Goal: Information Seeking & Learning: Understand process/instructions

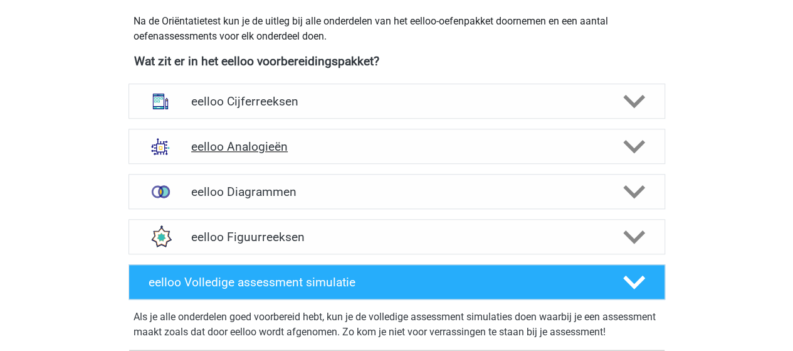
scroll to position [565, 0]
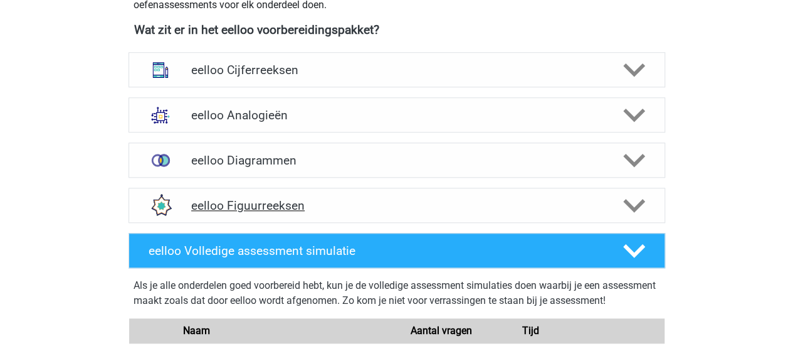
click at [254, 205] on h4 "eelloo Figuurreeksen" at bounding box center [396, 205] width 411 height 14
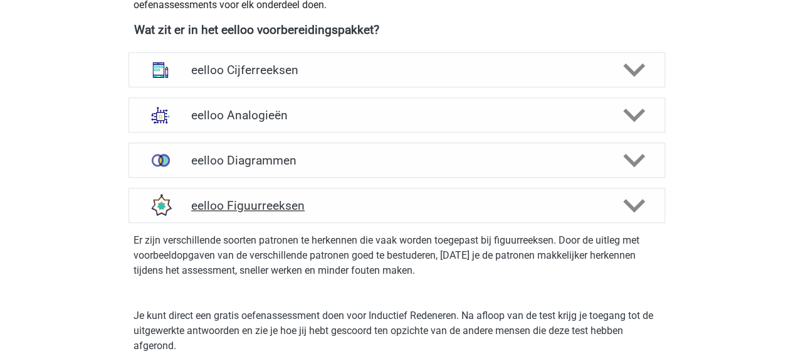
click at [639, 203] on polygon at bounding box center [635, 206] width 22 height 14
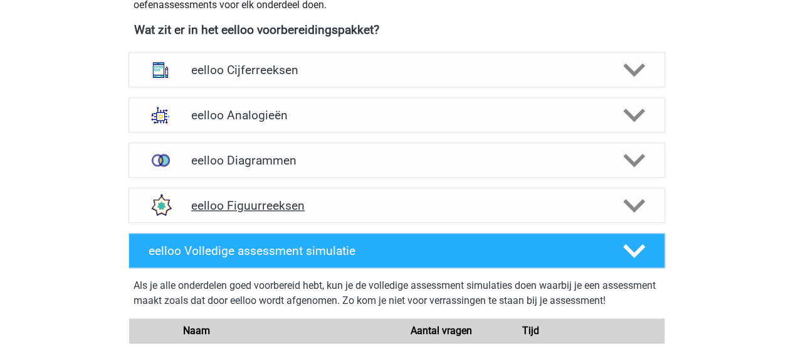
click at [267, 201] on h4 "eelloo Figuurreeksen" at bounding box center [396, 205] width 411 height 14
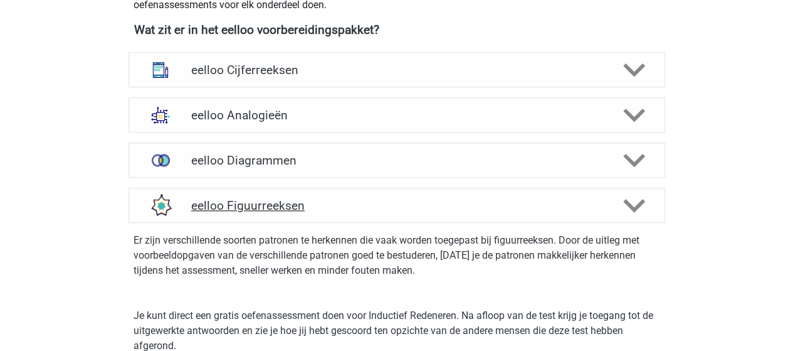
click at [267, 201] on h4 "eelloo Figuurreeksen" at bounding box center [396, 205] width 411 height 14
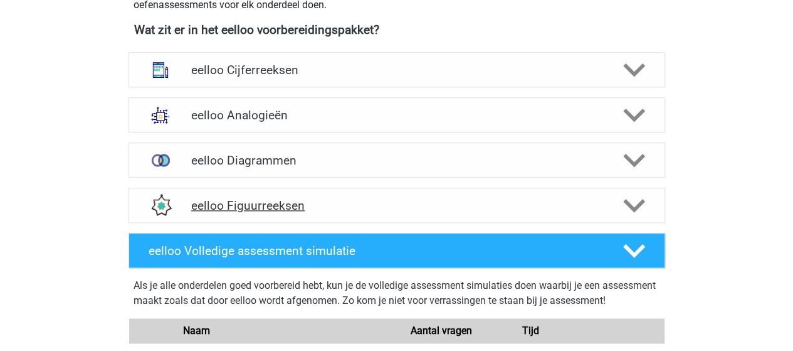
click at [240, 201] on h4 "eelloo Figuurreeksen" at bounding box center [396, 205] width 411 height 14
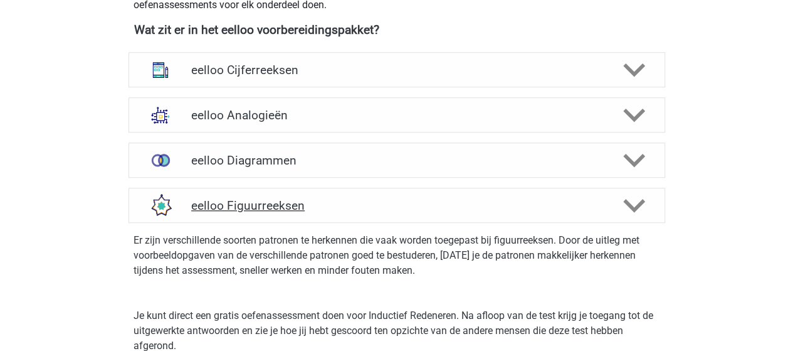
click at [245, 208] on h4 "eelloo Figuurreeksen" at bounding box center [396, 205] width 411 height 14
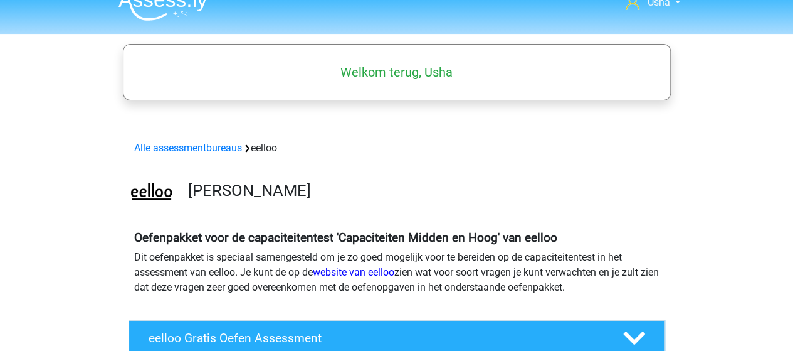
scroll to position [0, 0]
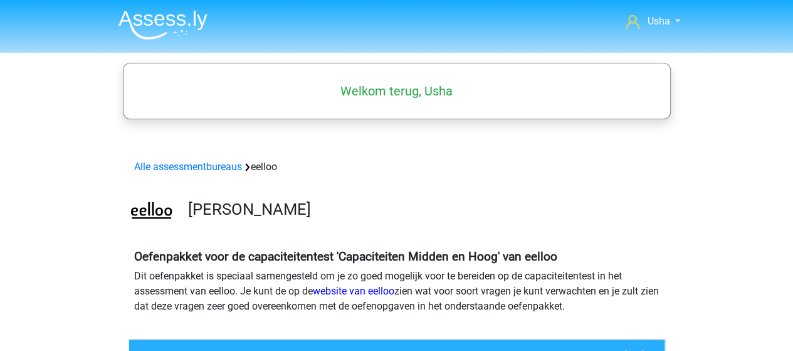
click at [151, 24] on img at bounding box center [163, 24] width 89 height 29
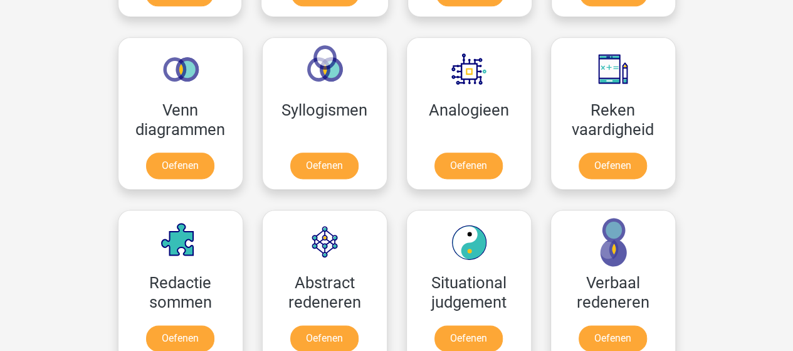
scroll to position [753, 0]
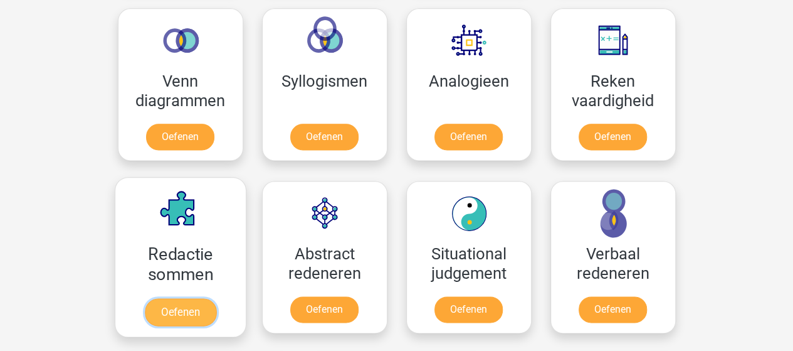
click at [171, 307] on link "Oefenen" at bounding box center [180, 312] width 72 height 28
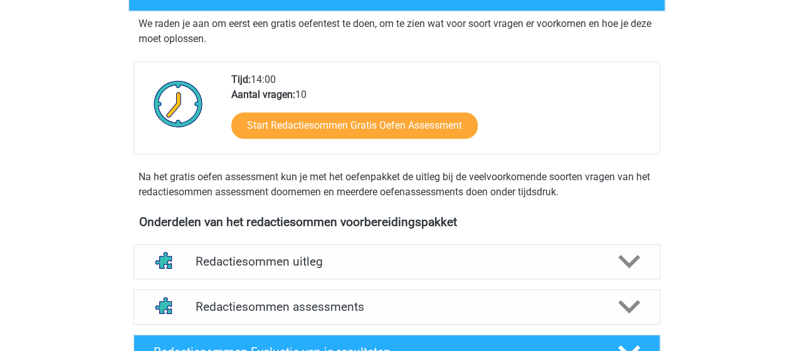
scroll to position [251, 0]
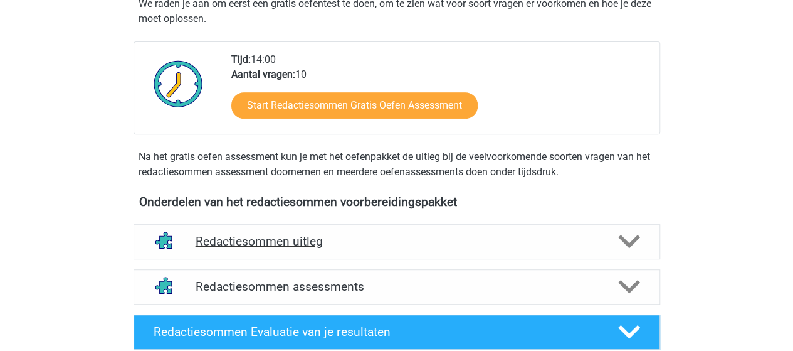
click at [250, 248] on h4 "Redactiesommen uitleg" at bounding box center [397, 241] width 403 height 14
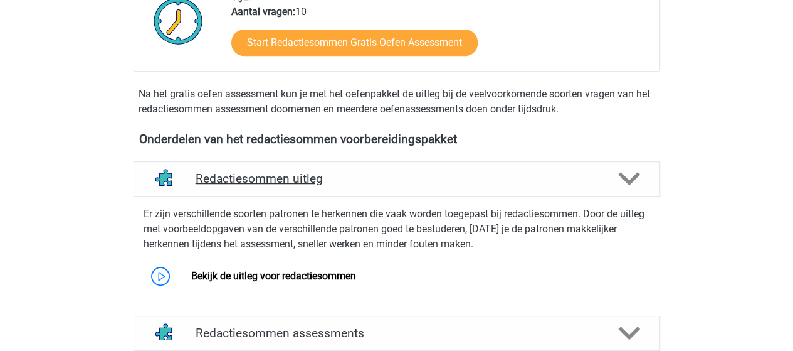
scroll to position [376, 0]
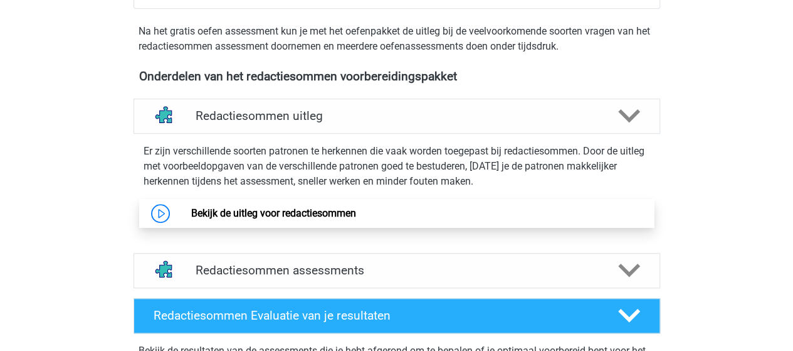
click at [222, 219] on link "Bekijk de uitleg voor redactiesommen" at bounding box center [273, 213] width 165 height 12
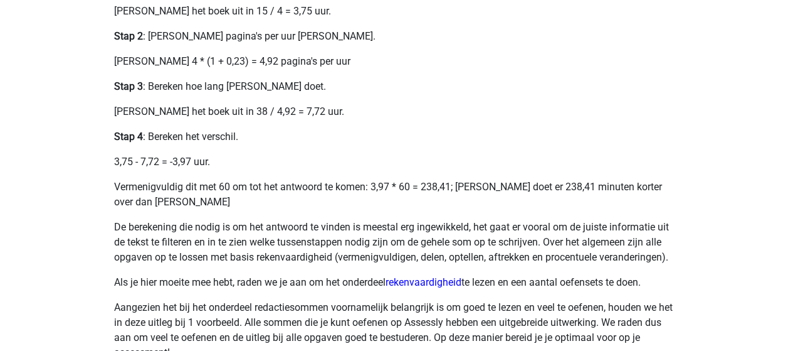
scroll to position [627, 0]
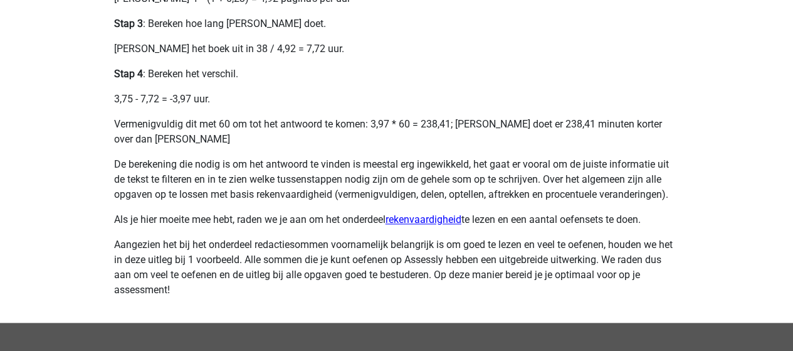
click at [406, 216] on link "rekenvaardigheid" at bounding box center [424, 219] width 76 height 12
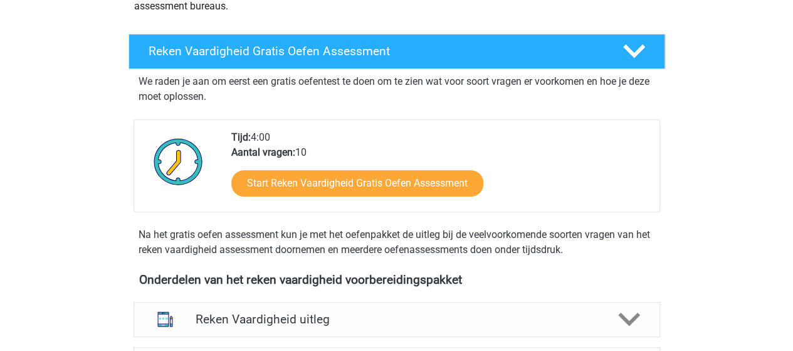
scroll to position [251, 0]
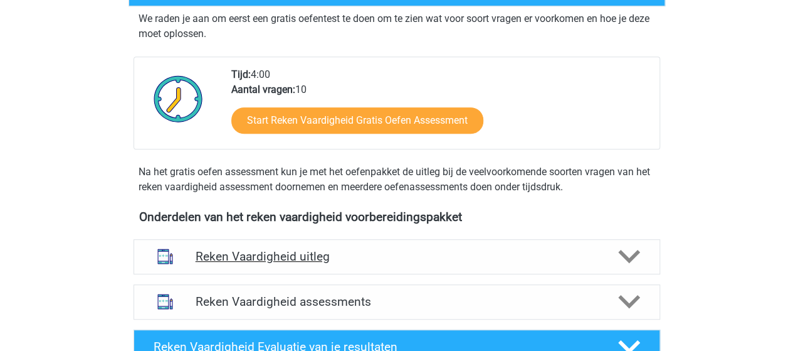
click at [267, 249] on h4 "Reken Vaardigheid uitleg" at bounding box center [397, 256] width 403 height 14
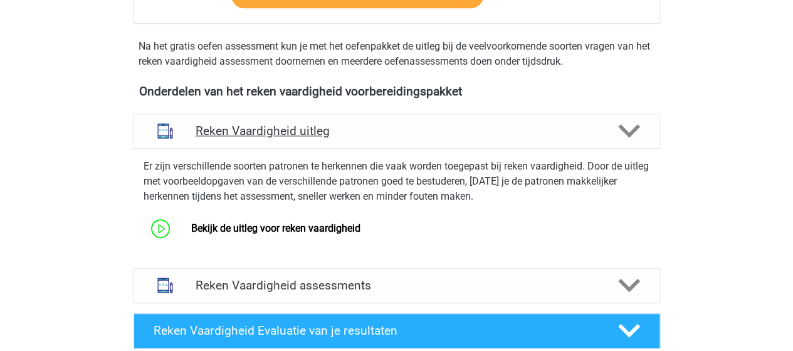
scroll to position [439, 0]
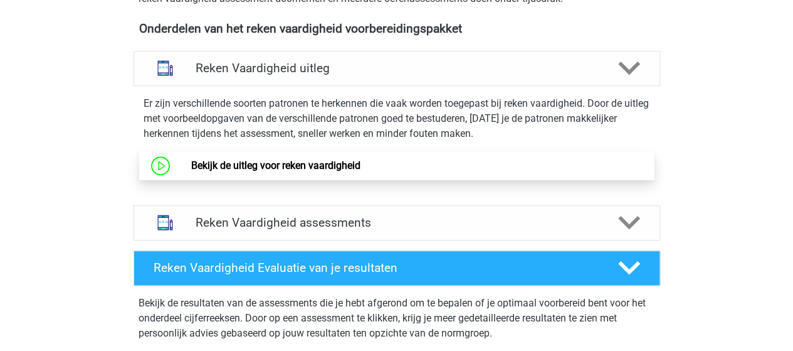
click at [241, 170] on link "Bekijk de uitleg voor reken vaardigheid" at bounding box center [275, 165] width 169 height 12
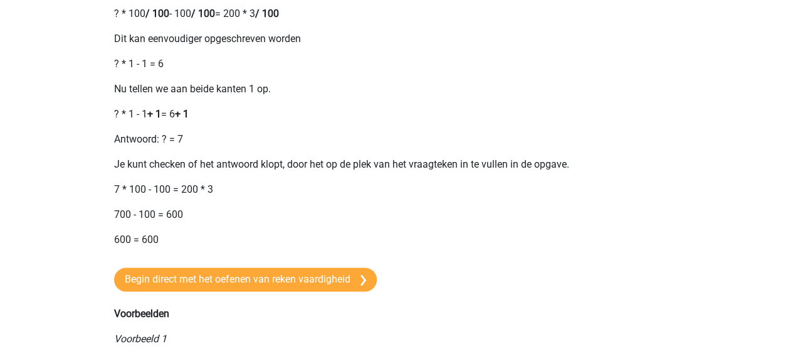
scroll to position [815, 0]
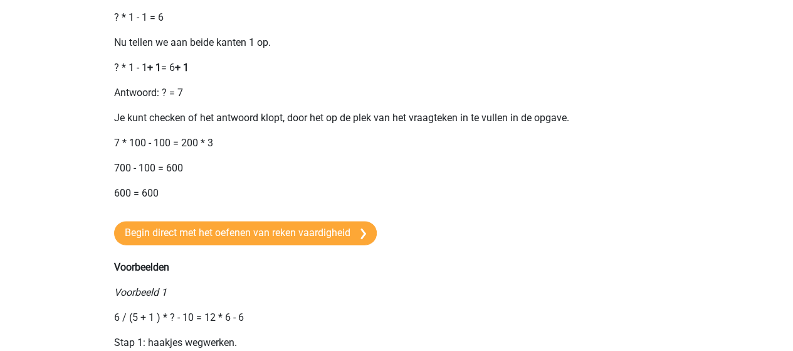
click at [172, 201] on p "600 = 600" at bounding box center [397, 193] width 566 height 15
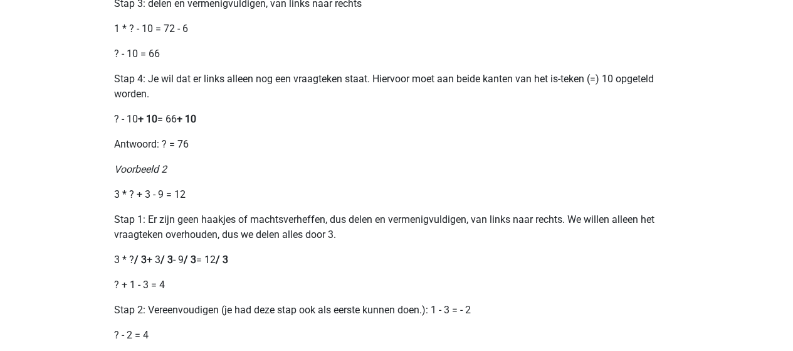
scroll to position [1004, 0]
